Goal: Connect with others: Establish contact or relationships with other users

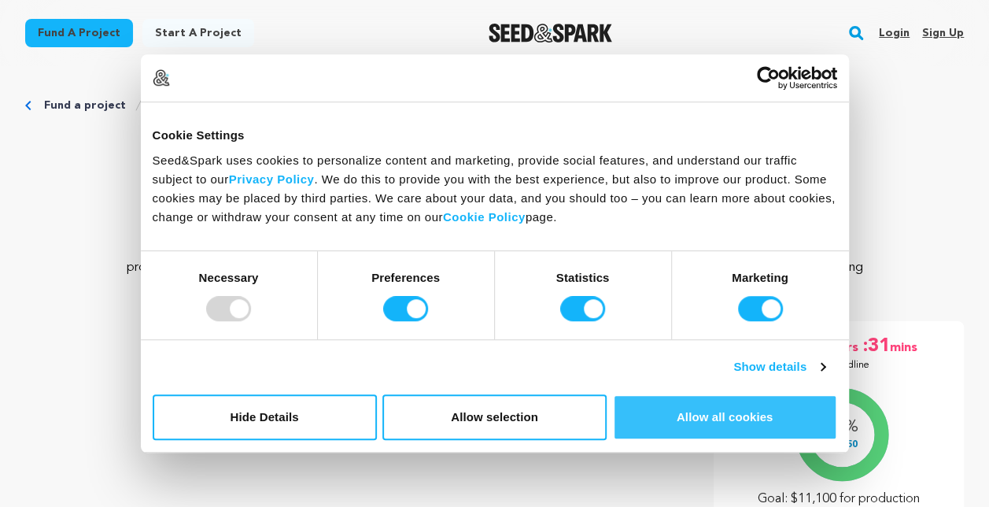
click at [737, 412] on button "Allow all cookies" at bounding box center [725, 417] width 224 height 46
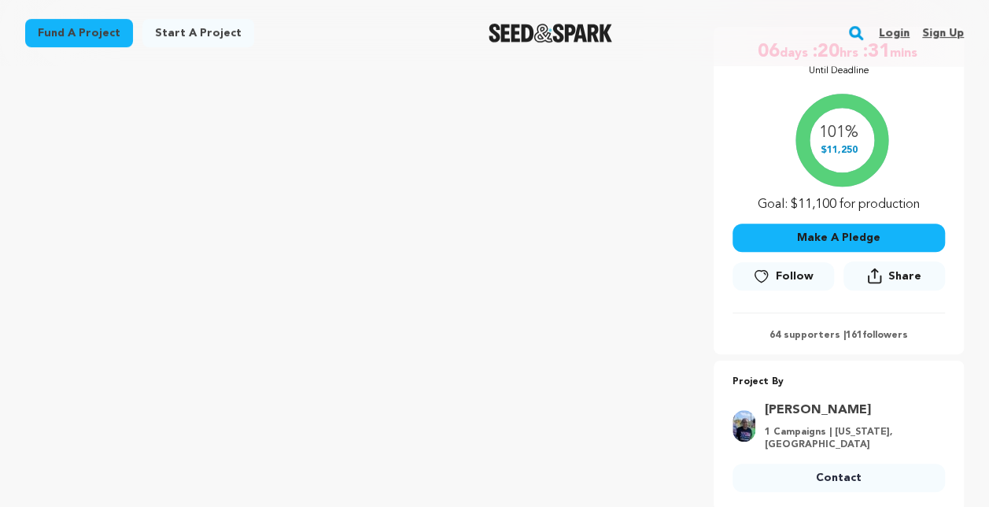
scroll to position [315, 0]
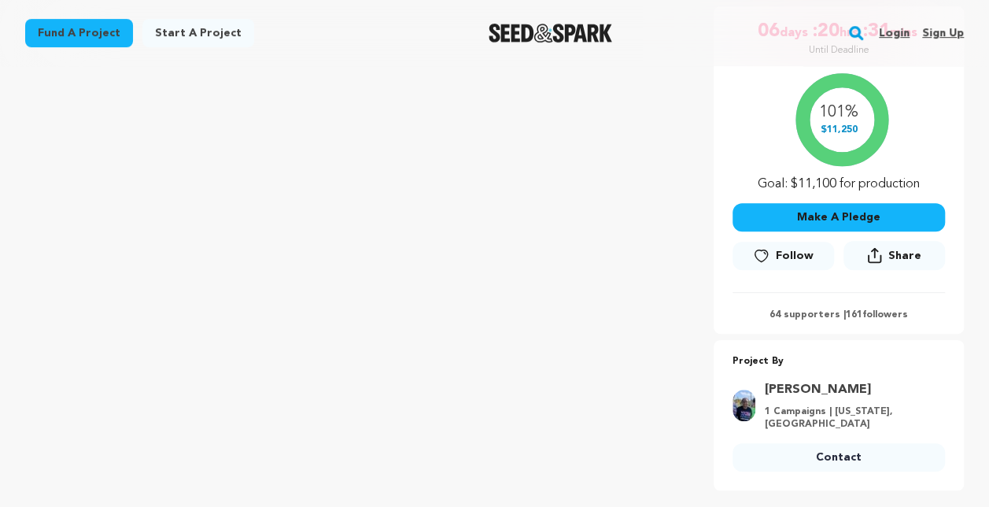
click at [793, 254] on span "Follow" at bounding box center [795, 256] width 38 height 16
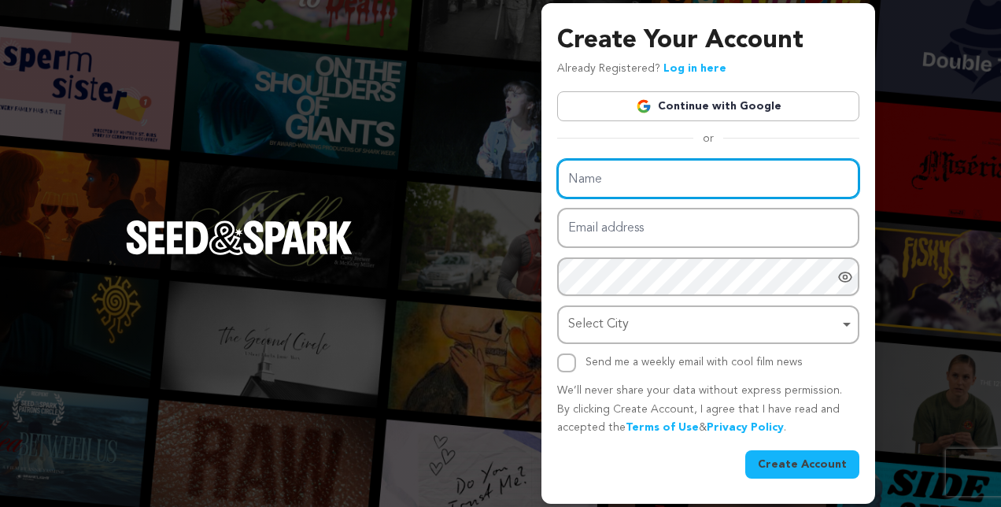
click at [689, 187] on input "Name" at bounding box center [708, 179] width 302 height 40
type input "Rena Harris"
type input "renaharris@bellsouth.net"
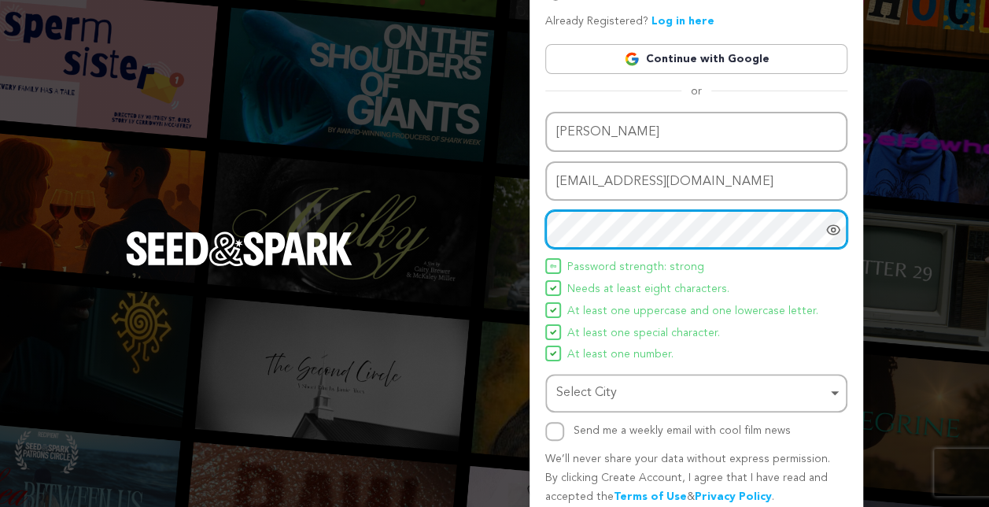
scroll to position [79, 0]
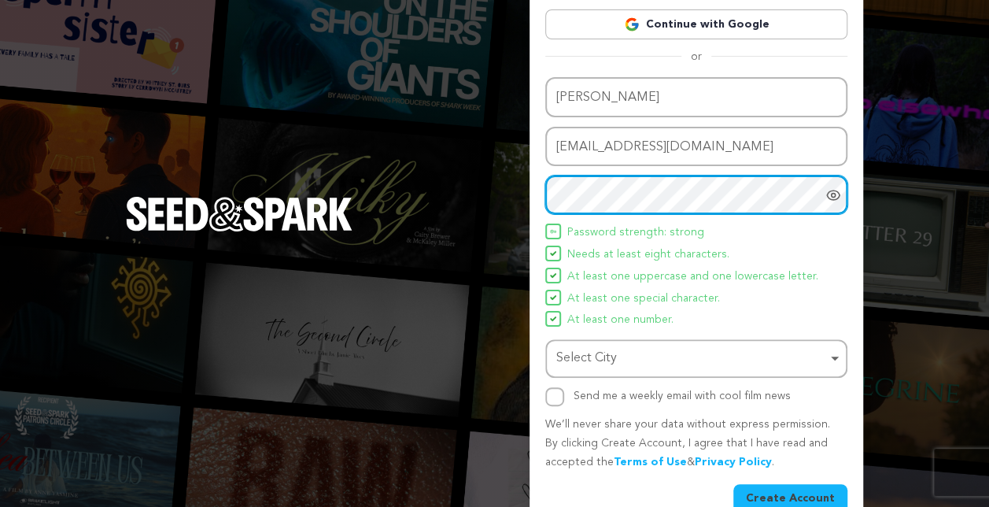
click at [647, 363] on div "Select City Remove item" at bounding box center [691, 358] width 271 height 23
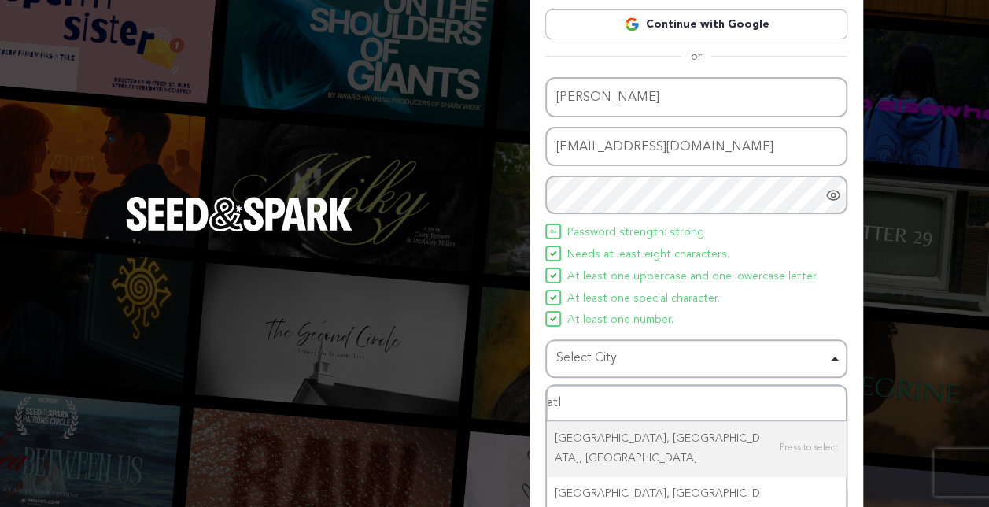
type input "atla"
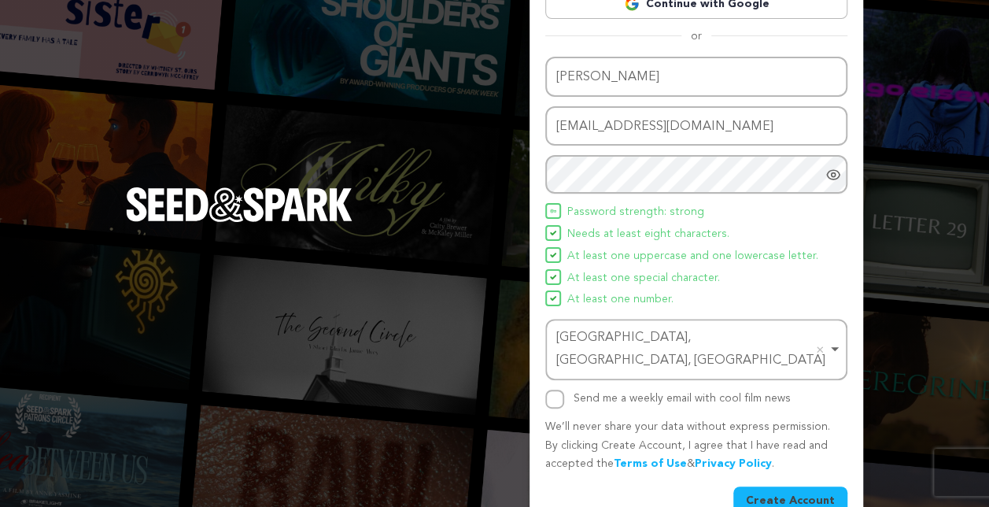
scroll to position [110, 0]
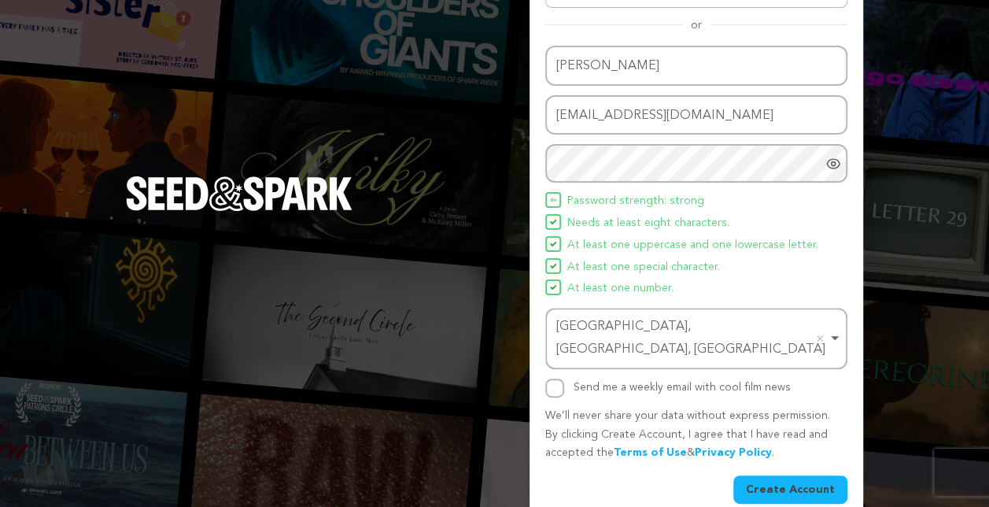
click at [775, 475] on button "Create Account" at bounding box center [790, 489] width 114 height 28
